Goal: Browse casually: Explore the website without a specific task or goal

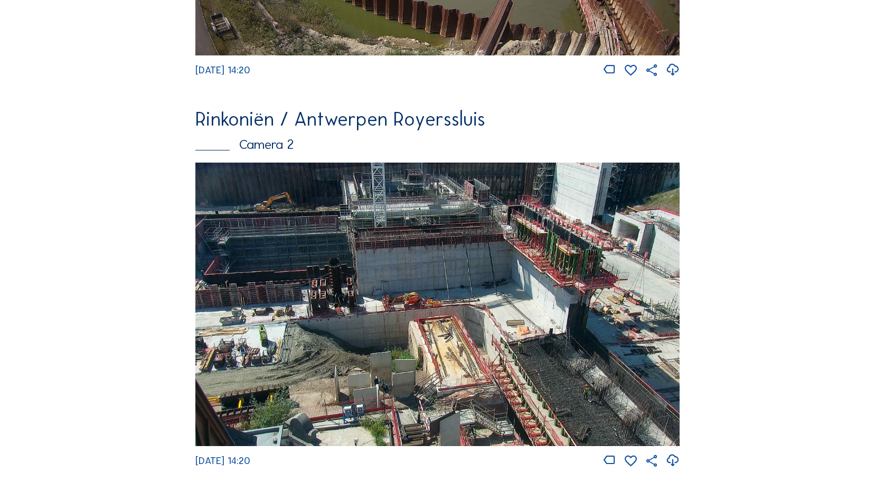
scroll to position [447, 0]
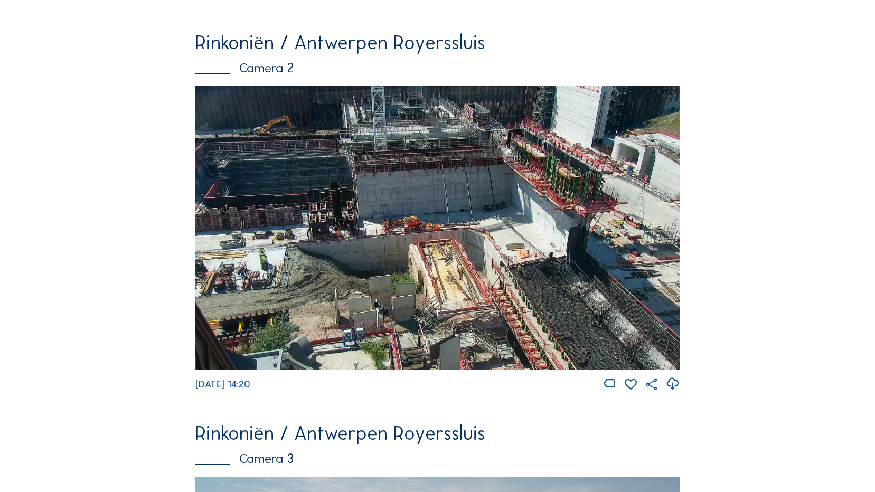
click at [527, 246] on img at bounding box center [437, 228] width 484 height 284
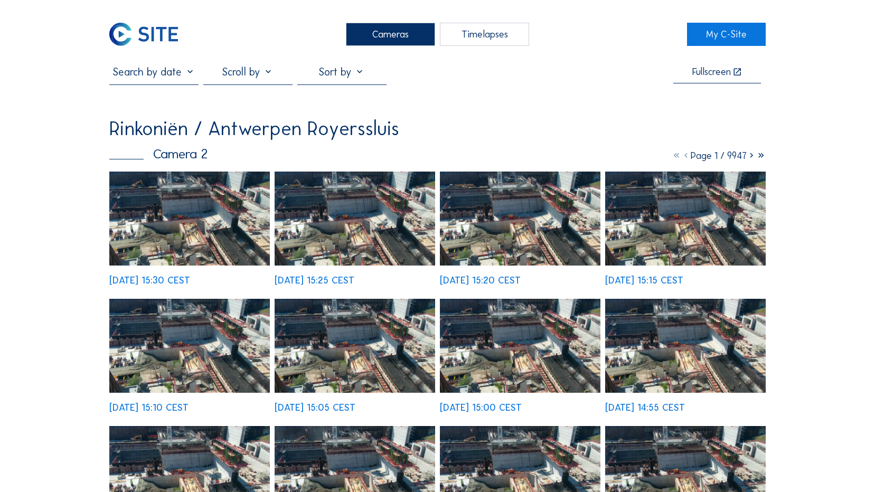
click at [364, 225] on img at bounding box center [355, 219] width 161 height 94
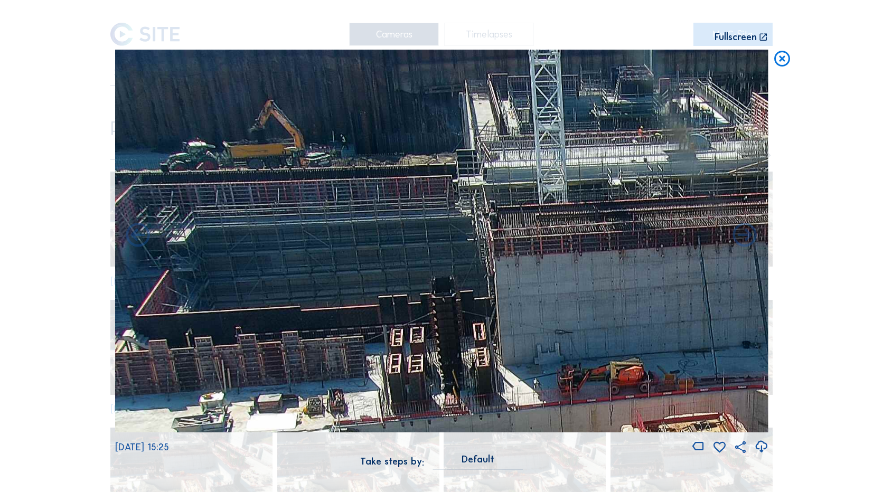
drag, startPoint x: 345, startPoint y: 180, endPoint x: 439, endPoint y: 239, distance: 110.8
click at [530, 275] on img at bounding box center [441, 241] width 653 height 383
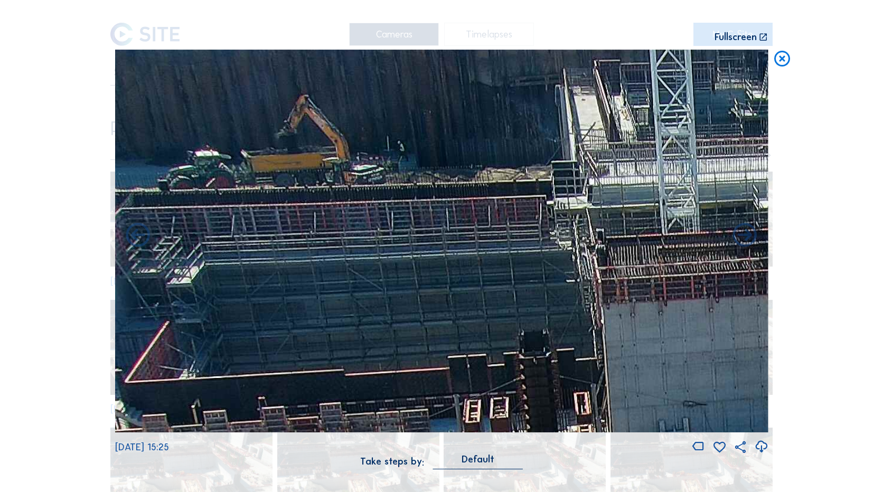
drag, startPoint x: 313, startPoint y: 162, endPoint x: 491, endPoint y: 237, distance: 192.5
click at [491, 237] on img at bounding box center [441, 241] width 653 height 383
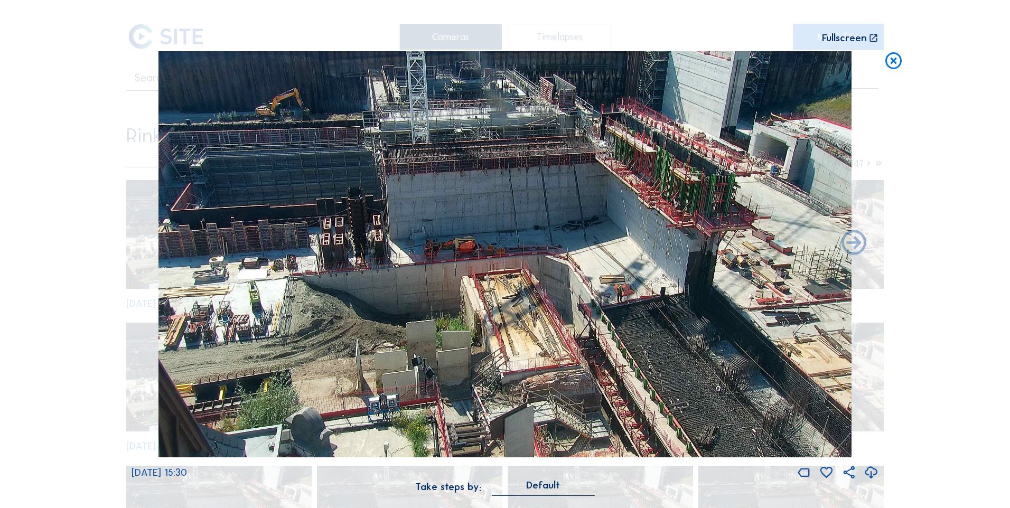
click at [663, 68] on icon at bounding box center [894, 61] width 20 height 21
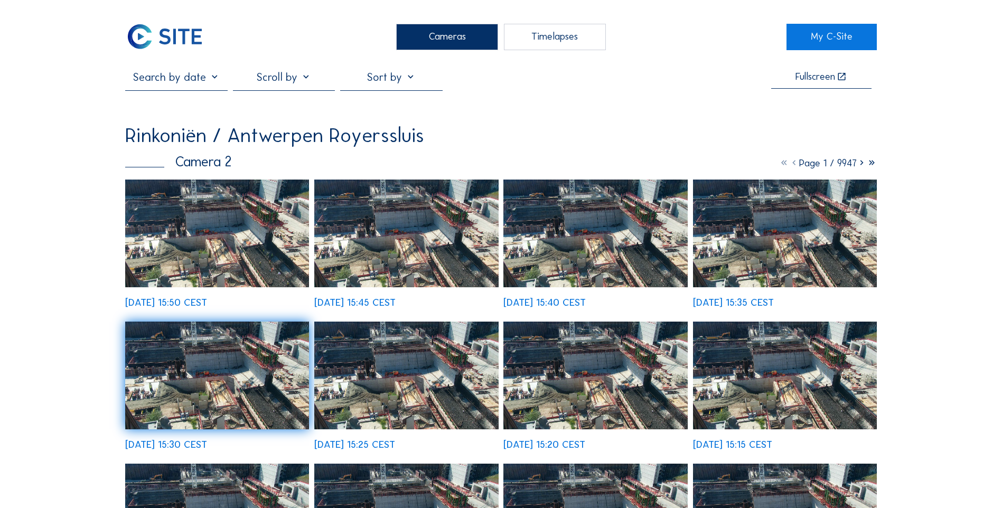
click at [224, 287] on img at bounding box center [217, 234] width 184 height 108
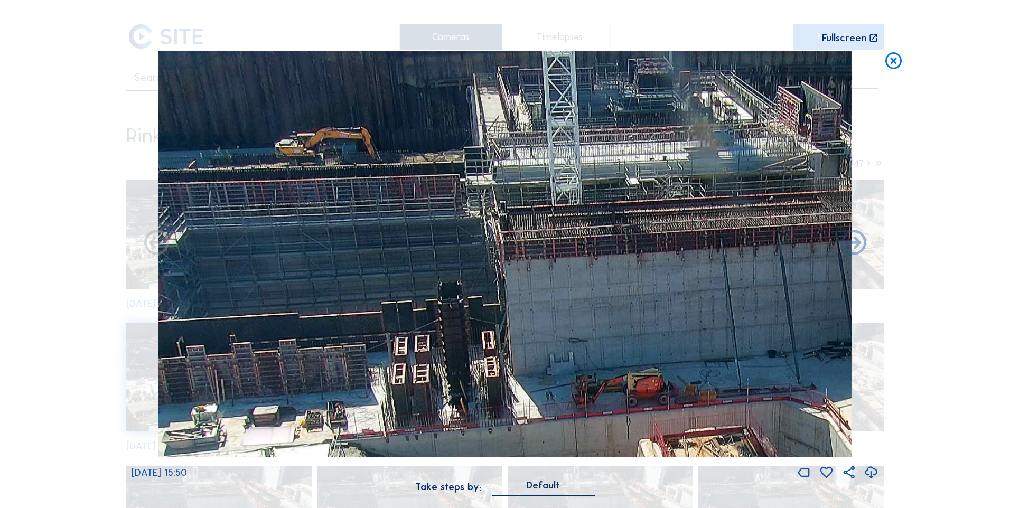
drag, startPoint x: 290, startPoint y: 172, endPoint x: 360, endPoint y: 332, distance: 174.6
click at [360, 317] on img at bounding box center [504, 254] width 693 height 407
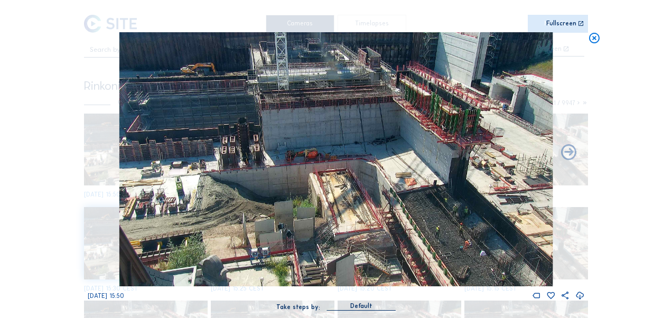
click at [593, 41] on icon at bounding box center [594, 38] width 12 height 13
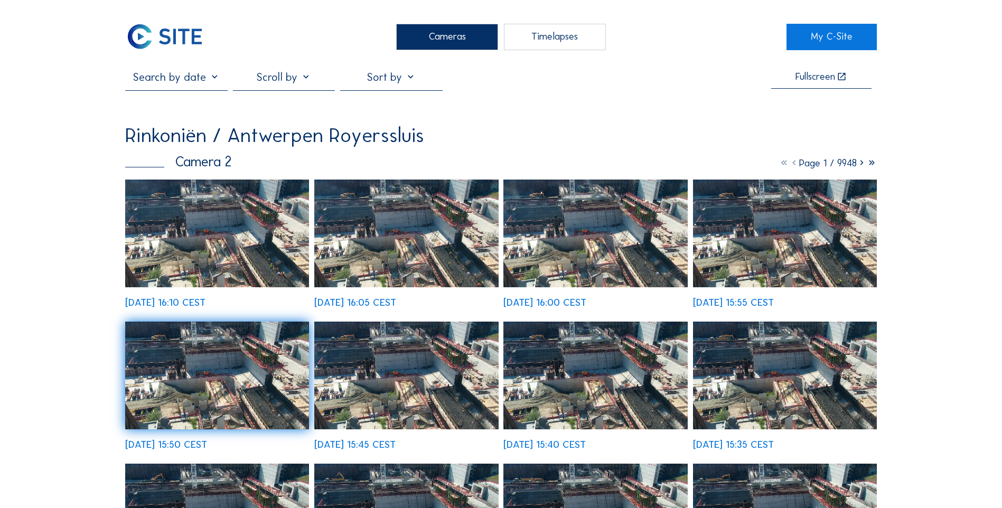
click at [203, 248] on img at bounding box center [217, 234] width 184 height 108
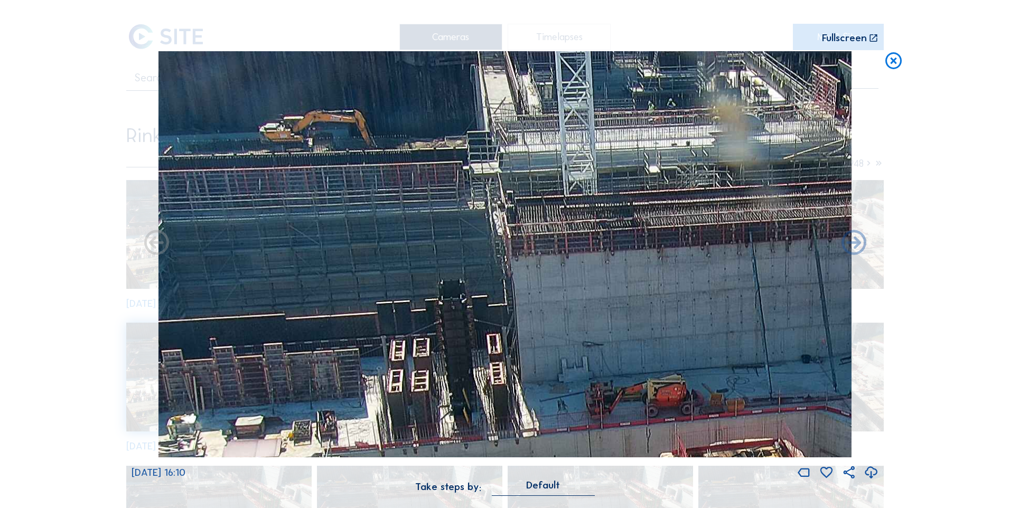
drag, startPoint x: 320, startPoint y: 240, endPoint x: 378, endPoint y: 369, distance: 141.4
click at [378, 317] on img at bounding box center [504, 254] width 693 height 407
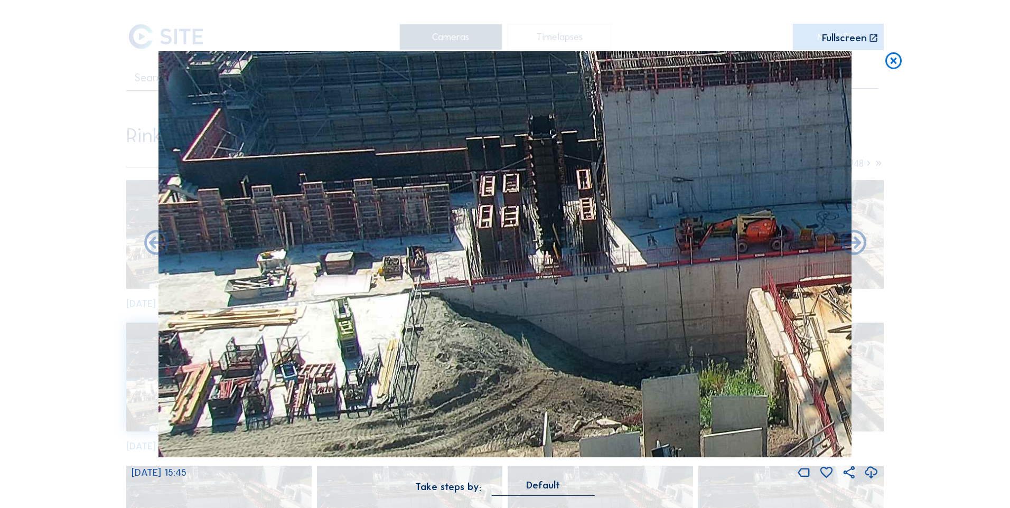
drag, startPoint x: 536, startPoint y: 140, endPoint x: 541, endPoint y: 118, distance: 22.3
click at [541, 118] on img at bounding box center [504, 254] width 693 height 407
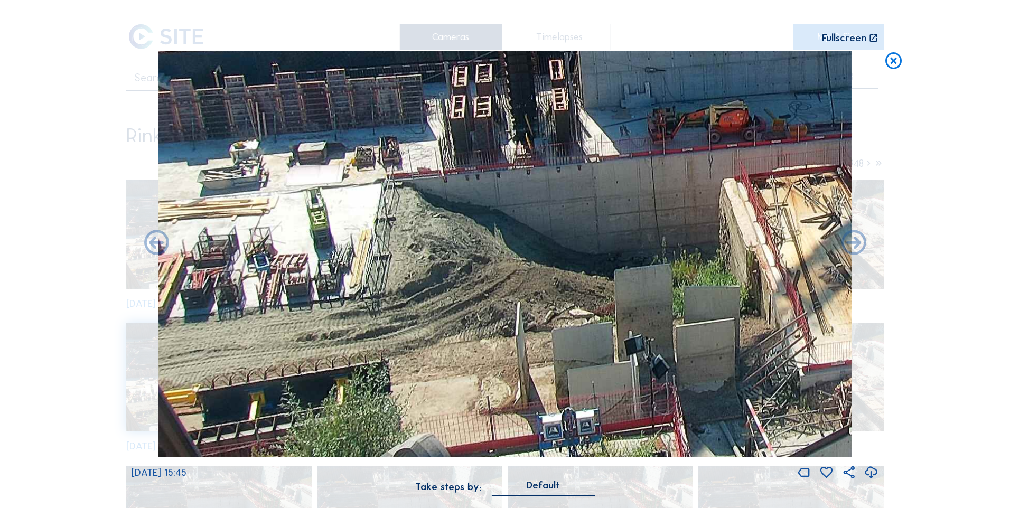
drag, startPoint x: 546, startPoint y: 311, endPoint x: 524, endPoint y: 224, distance: 89.3
click at [524, 224] on img at bounding box center [504, 254] width 693 height 407
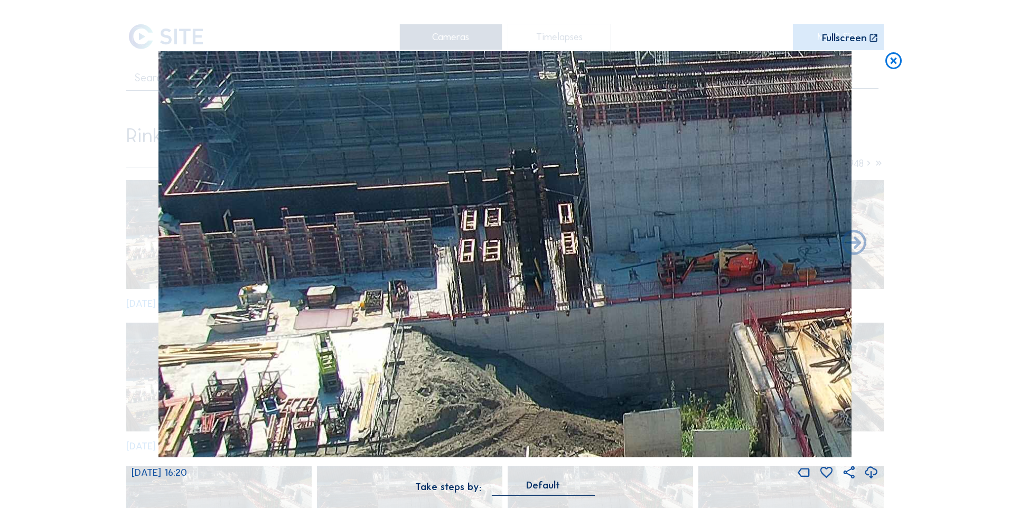
drag, startPoint x: 538, startPoint y: 206, endPoint x: 546, endPoint y: 342, distance: 136.0
click at [546, 317] on img at bounding box center [504, 254] width 693 height 407
